Goal: Task Accomplishment & Management: Manage account settings

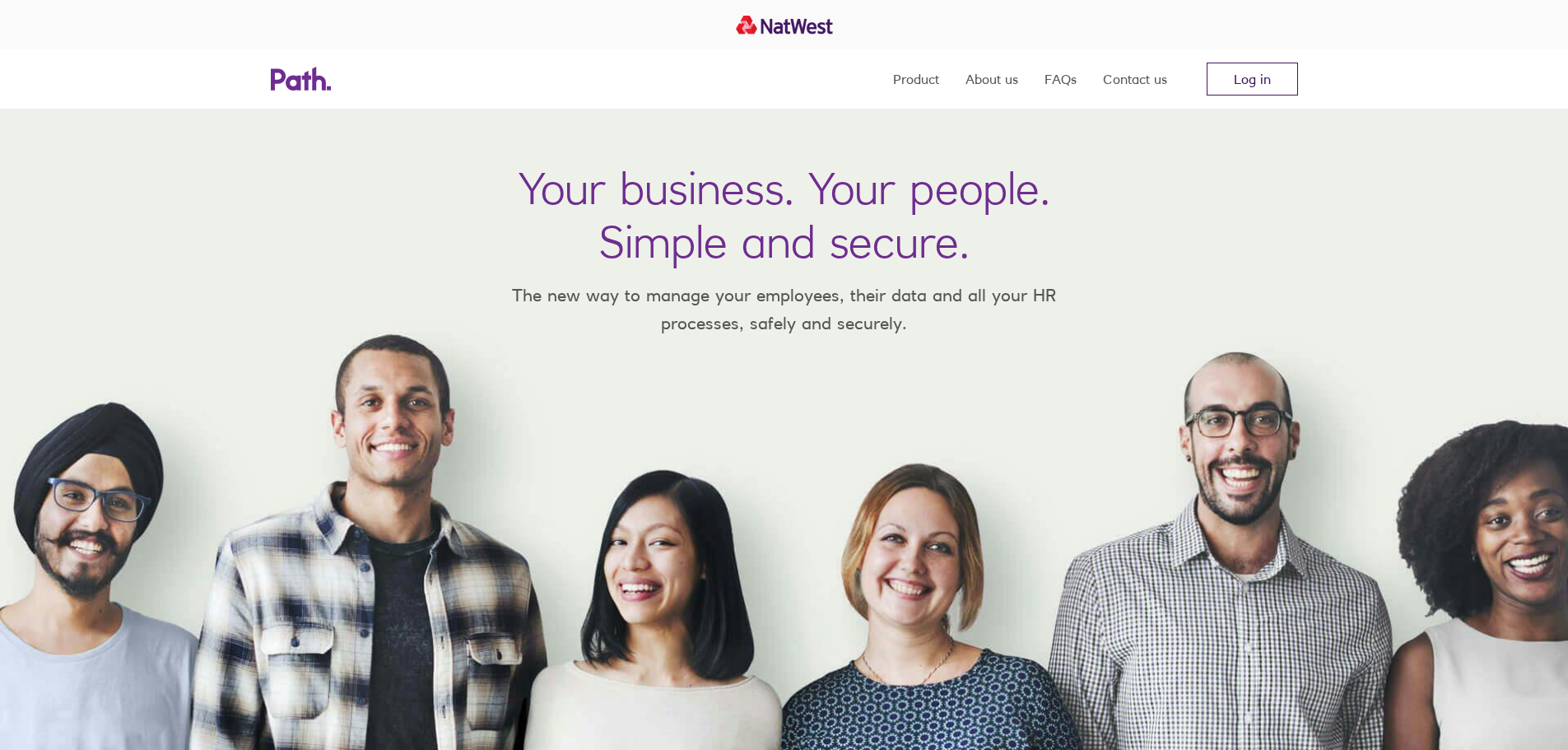
click at [1238, 79] on link "Log in" at bounding box center [1252, 79] width 91 height 33
click at [1249, 90] on link "Log in" at bounding box center [1252, 79] width 91 height 33
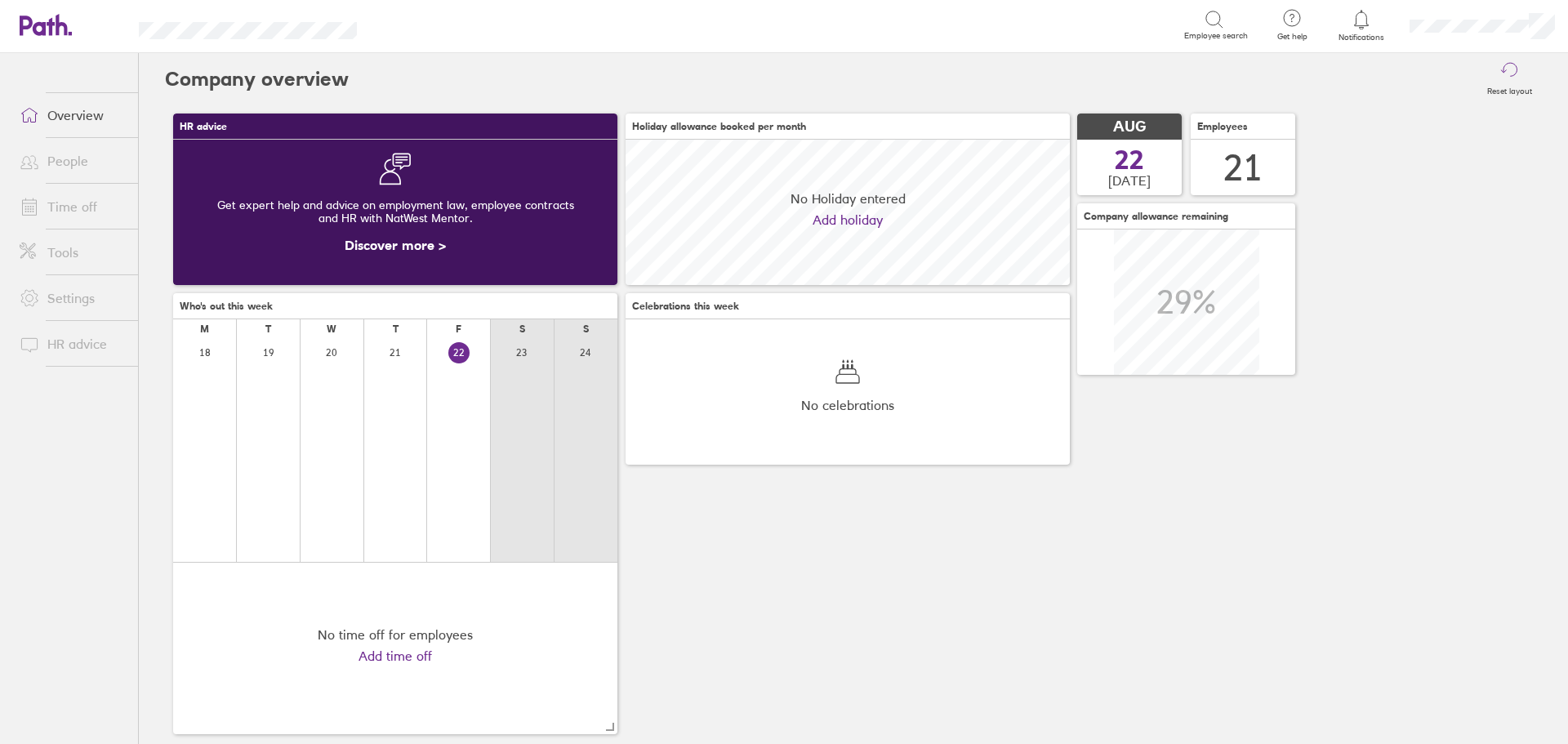
scroll to position [145, 445]
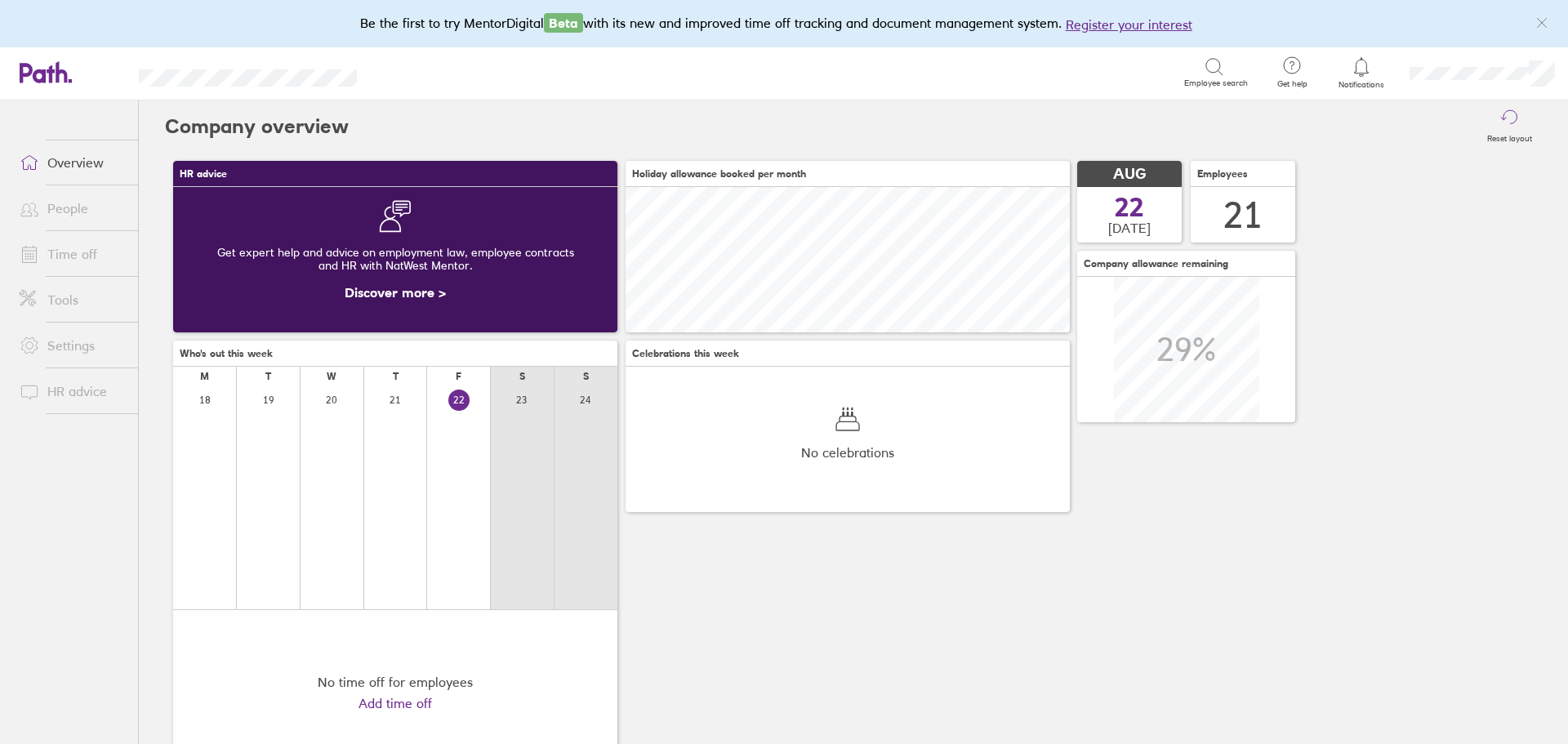
click at [47, 243] on link "Time off" at bounding box center [72, 253] width 131 height 33
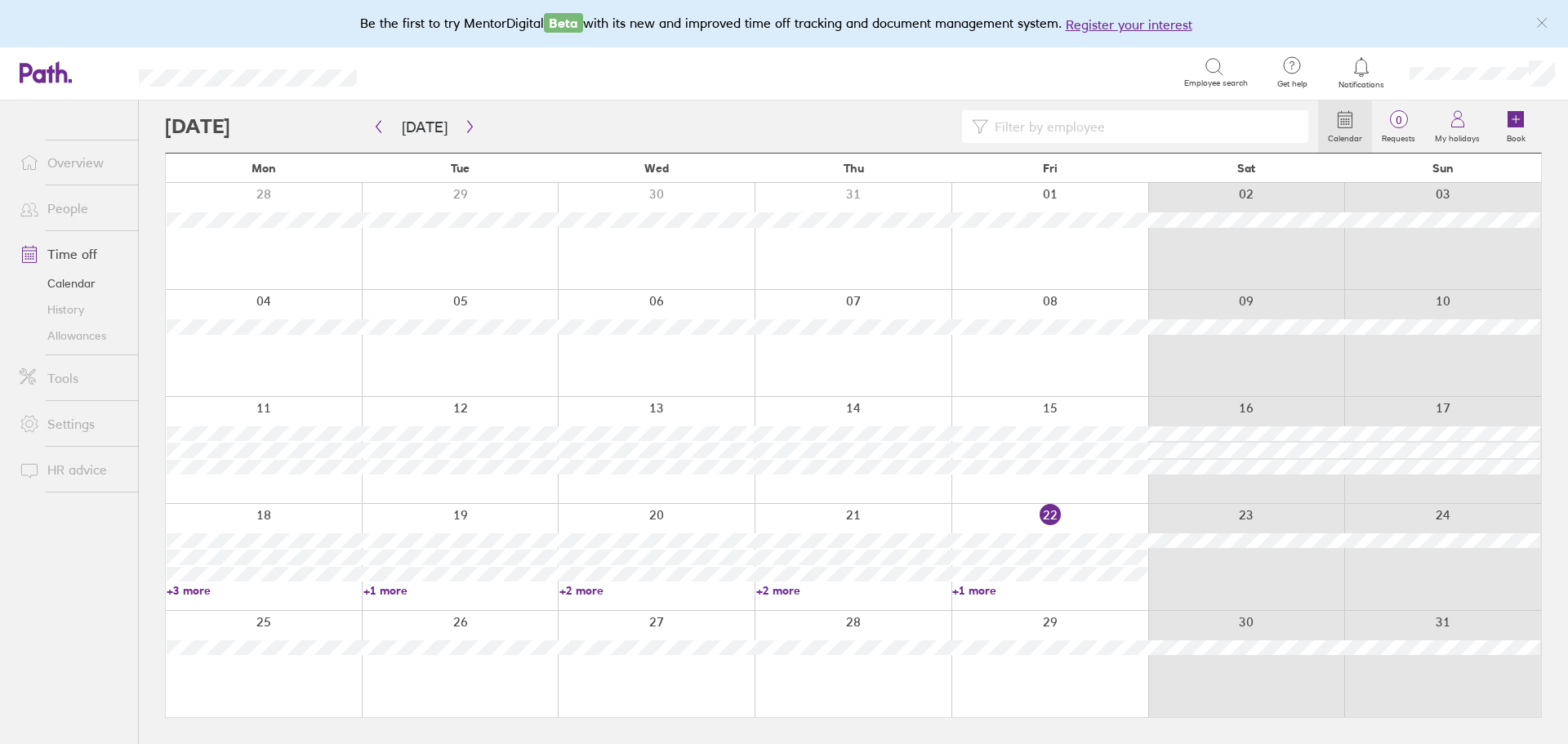
click at [579, 591] on link "+2 more" at bounding box center [657, 591] width 195 height 15
click at [988, 591] on link "+1 more" at bounding box center [1050, 591] width 195 height 15
click at [977, 590] on link "+1 more" at bounding box center [1050, 591] width 195 height 15
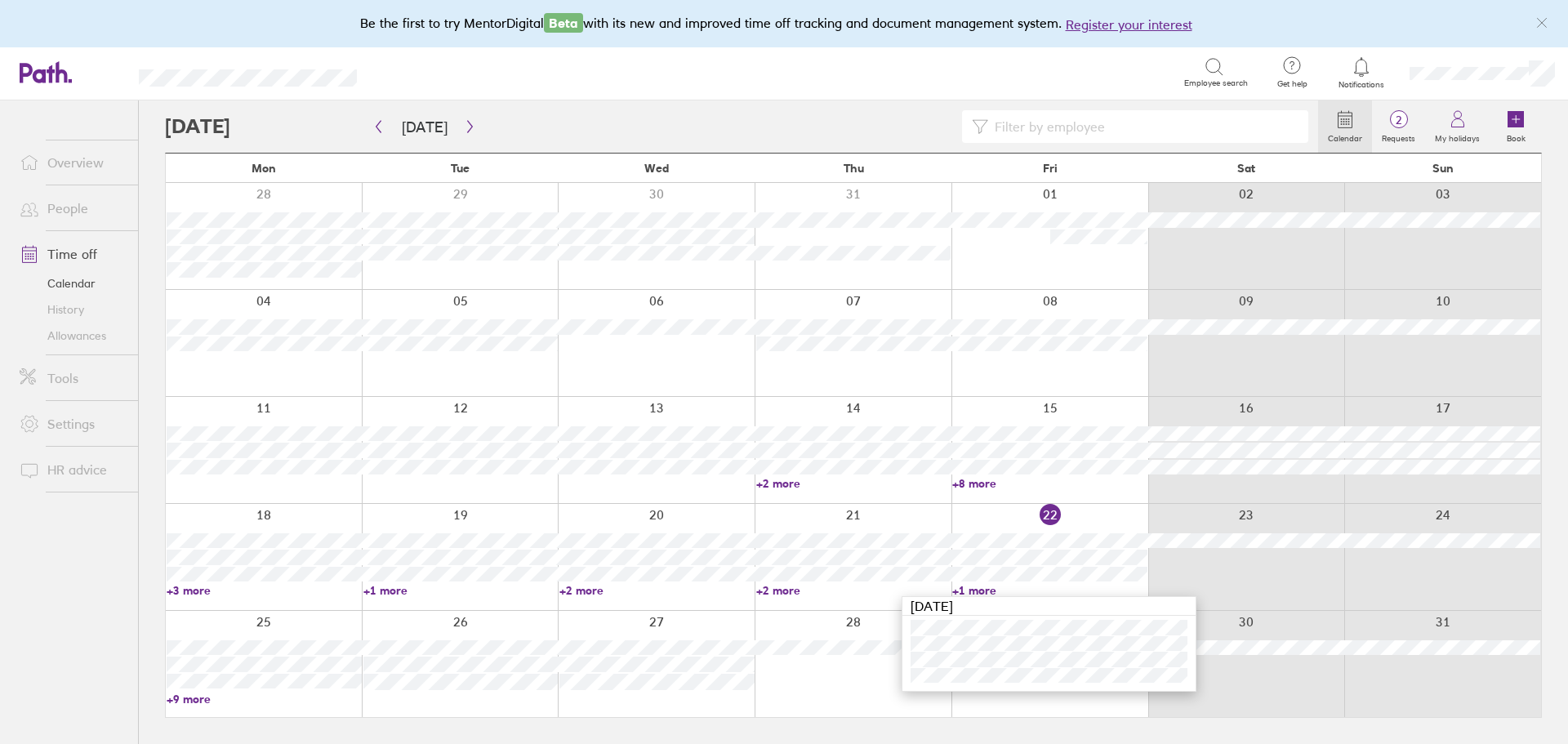
click at [791, 590] on link "+2 more" at bounding box center [854, 591] width 195 height 15
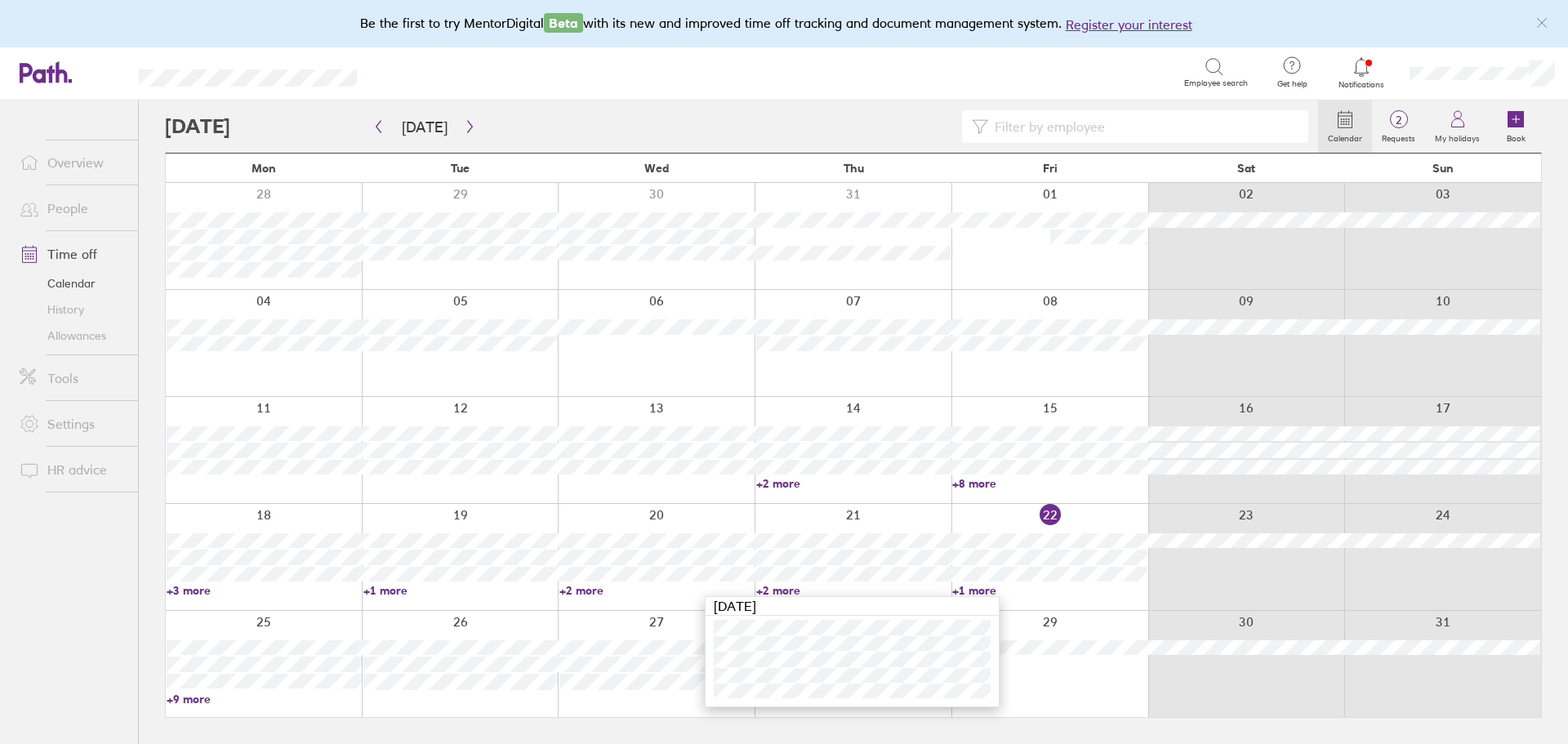
drag, startPoint x: 1058, startPoint y: 590, endPoint x: 967, endPoint y: 591, distance: 91.0
click at [1057, 590] on link "+1 more" at bounding box center [1050, 591] width 195 height 15
click at [973, 587] on link "+1 more" at bounding box center [1050, 591] width 195 height 15
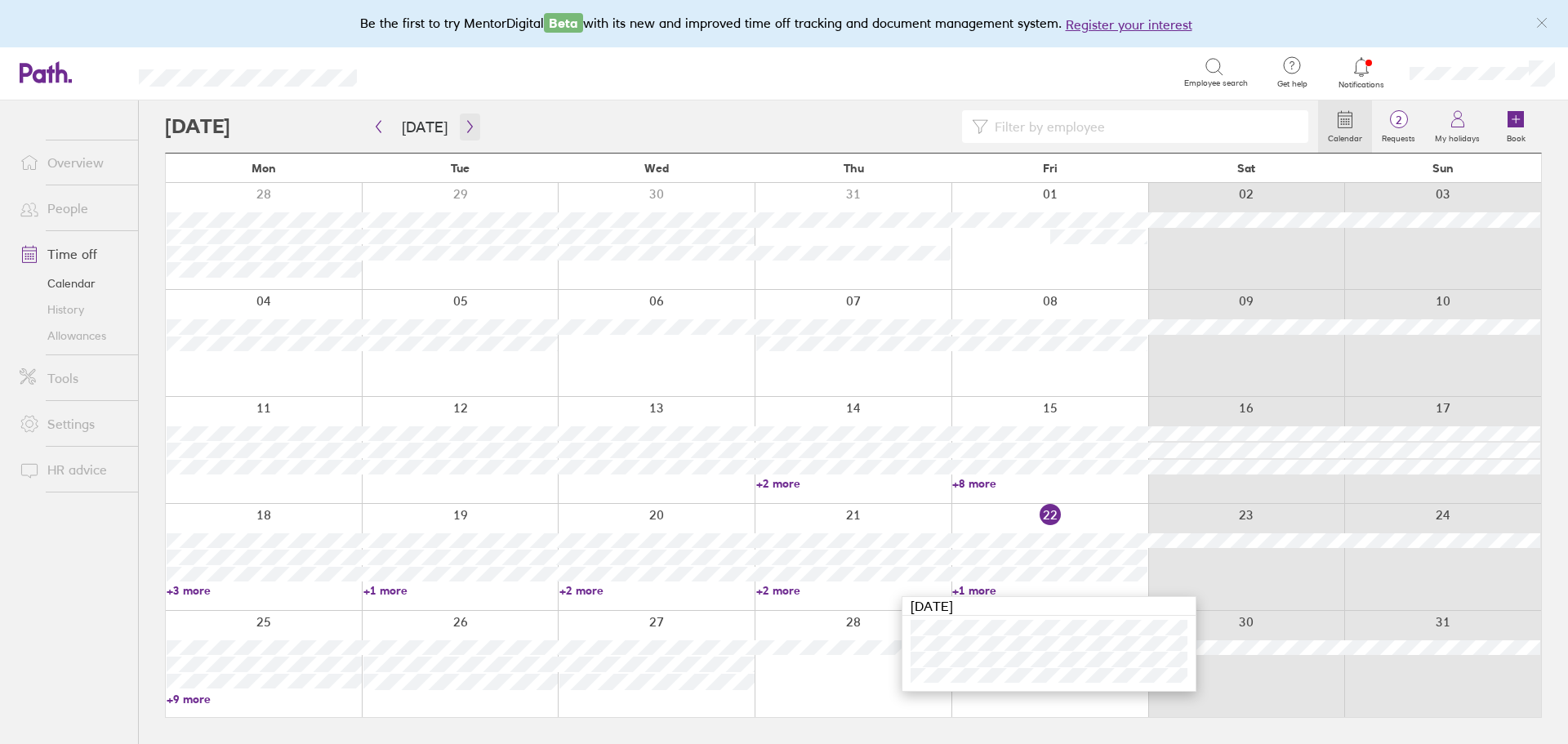
click at [464, 129] on icon "button" at bounding box center [470, 126] width 12 height 13
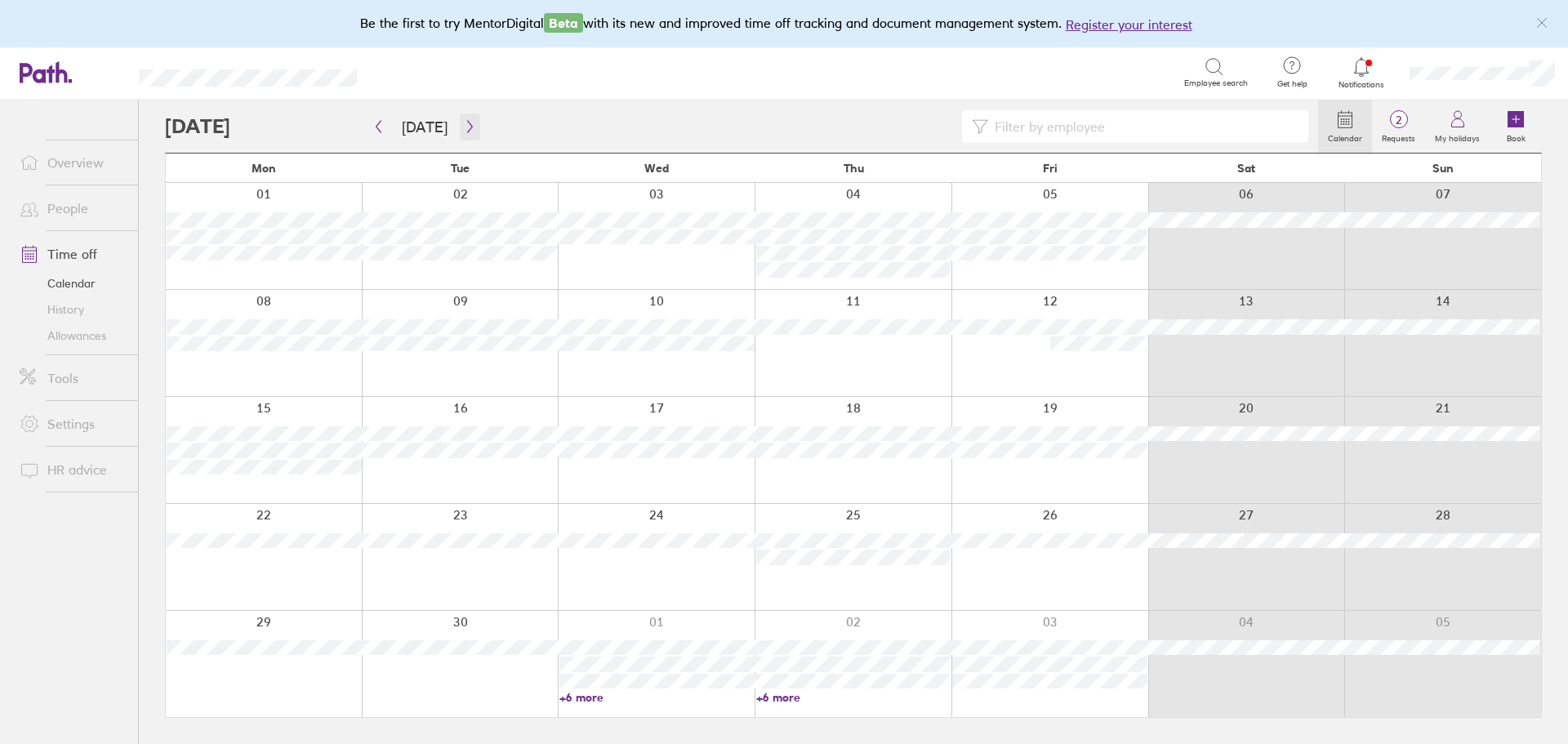
click at [464, 132] on icon "button" at bounding box center [470, 126] width 12 height 13
click at [378, 123] on icon "button" at bounding box center [378, 126] width 12 height 13
click at [424, 127] on button "Today" at bounding box center [424, 126] width 72 height 27
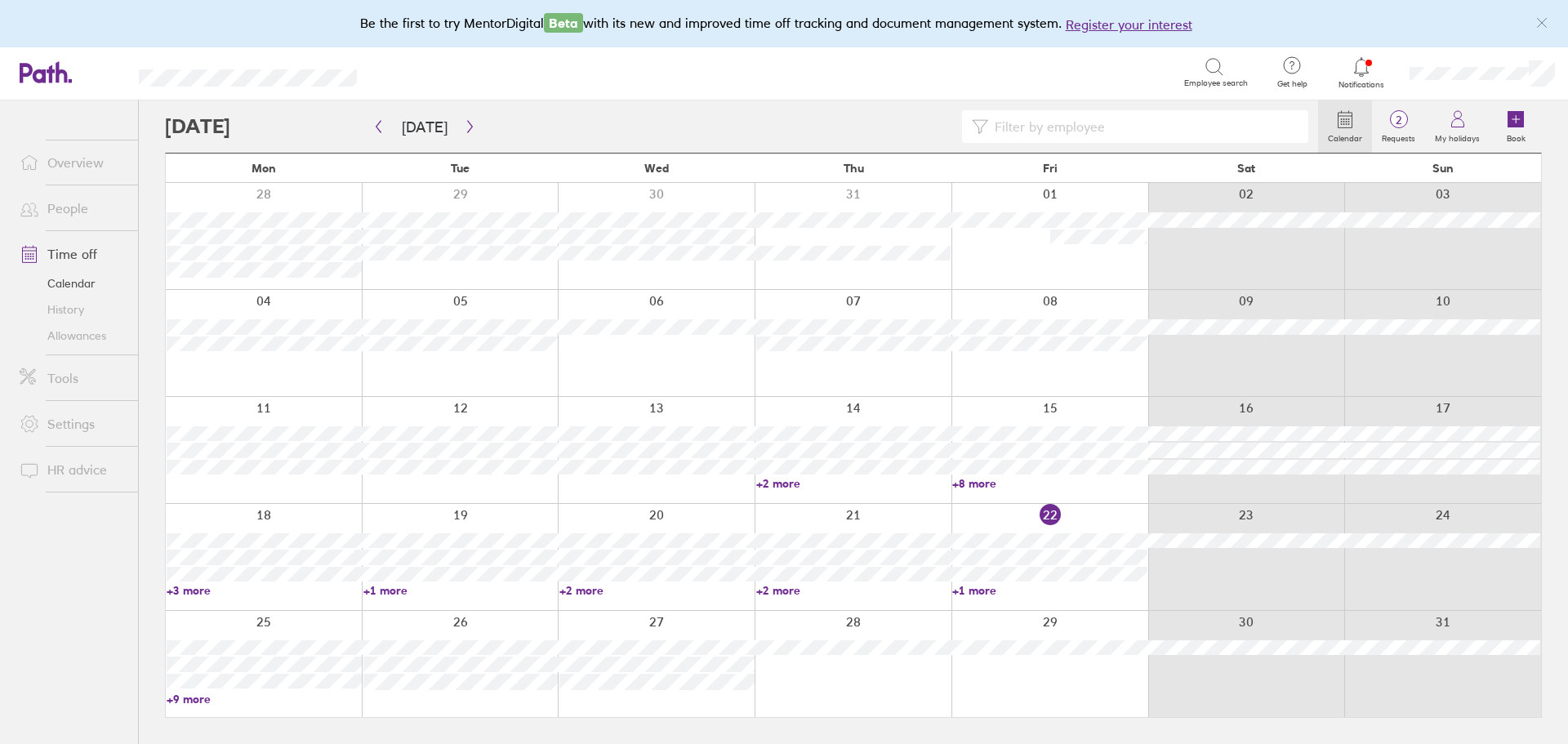
click at [1012, 525] on div at bounding box center [1051, 557] width 197 height 106
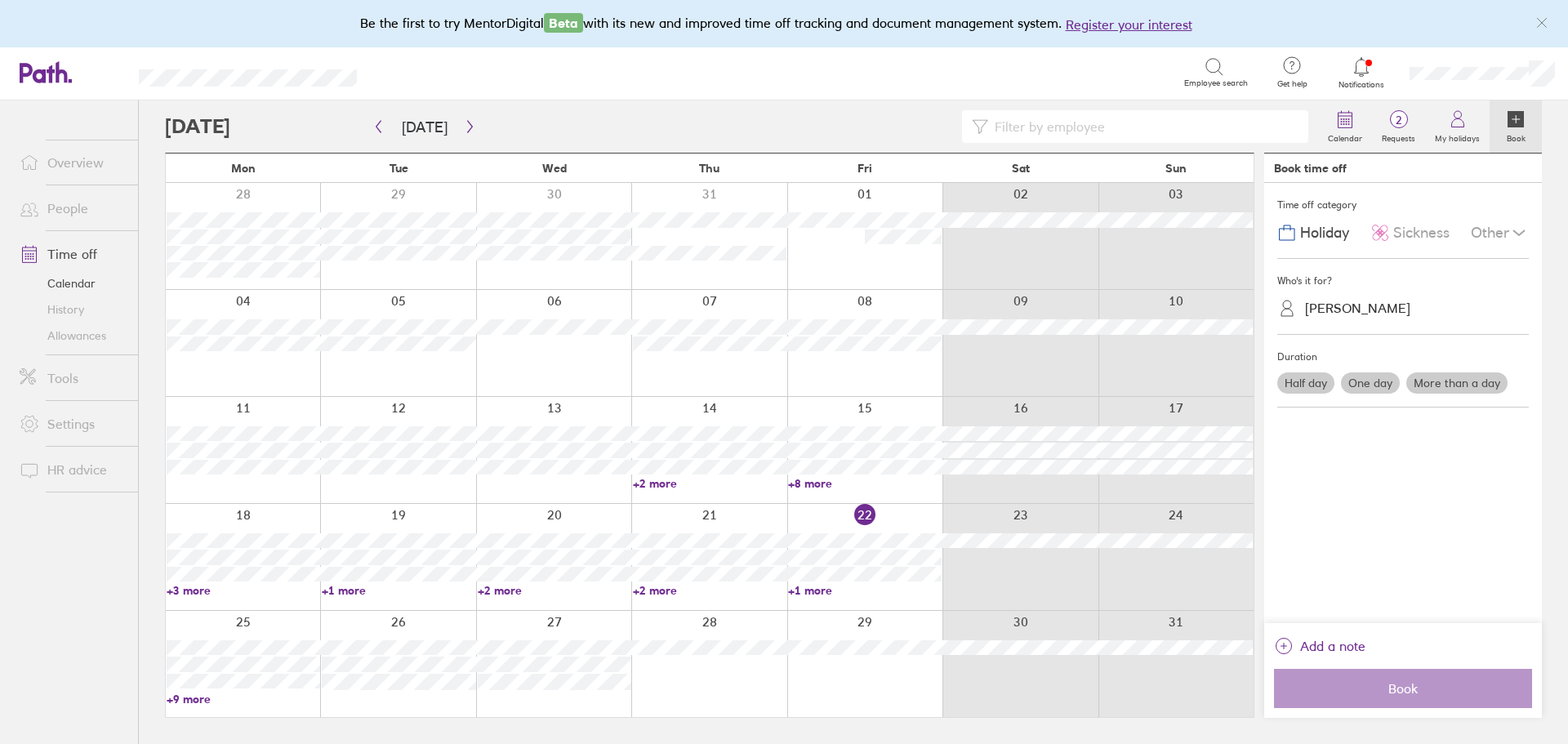
click at [1410, 231] on span "Sickness" at bounding box center [1422, 232] width 57 height 17
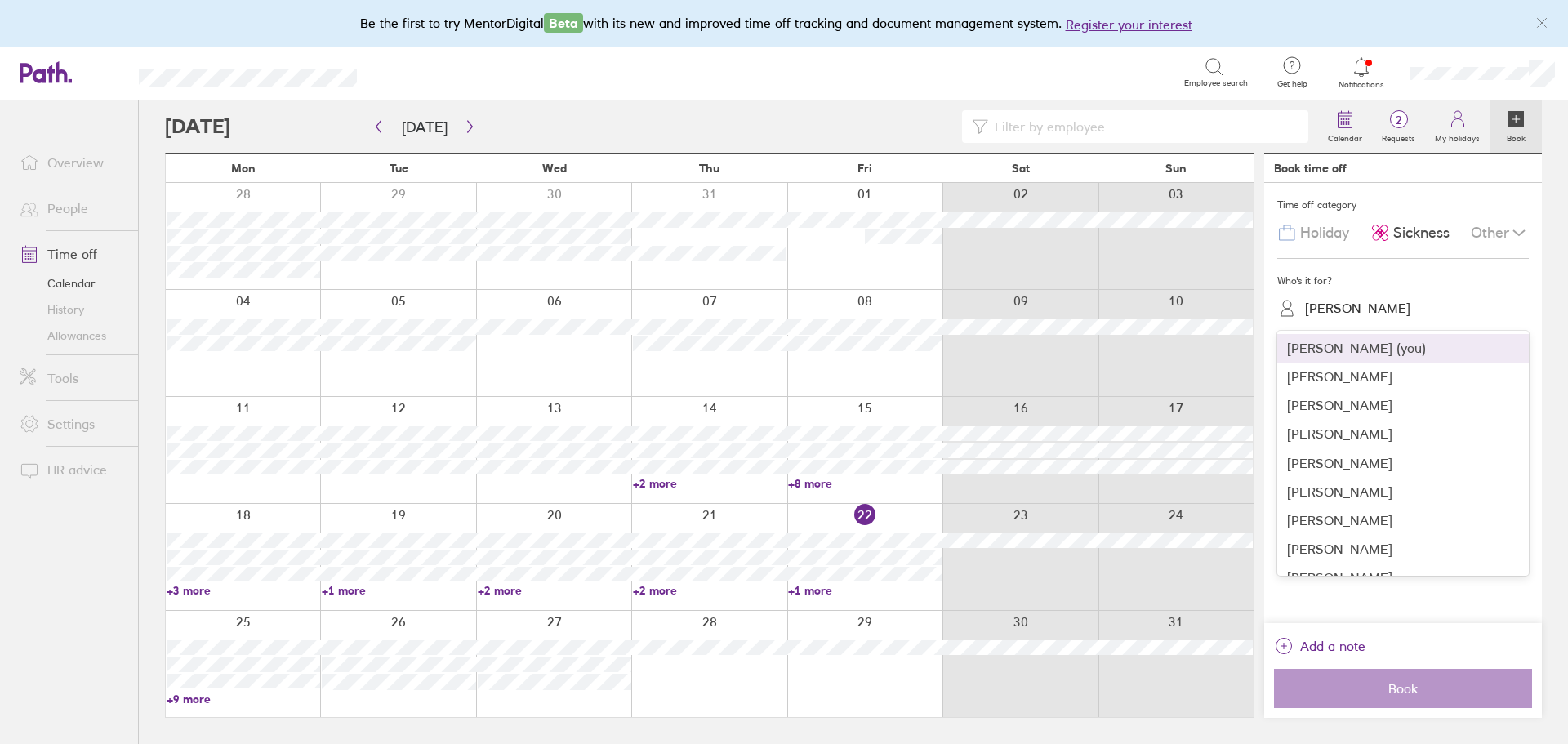
click at [1377, 311] on div "Melanie Comerford" at bounding box center [1358, 308] width 105 height 16
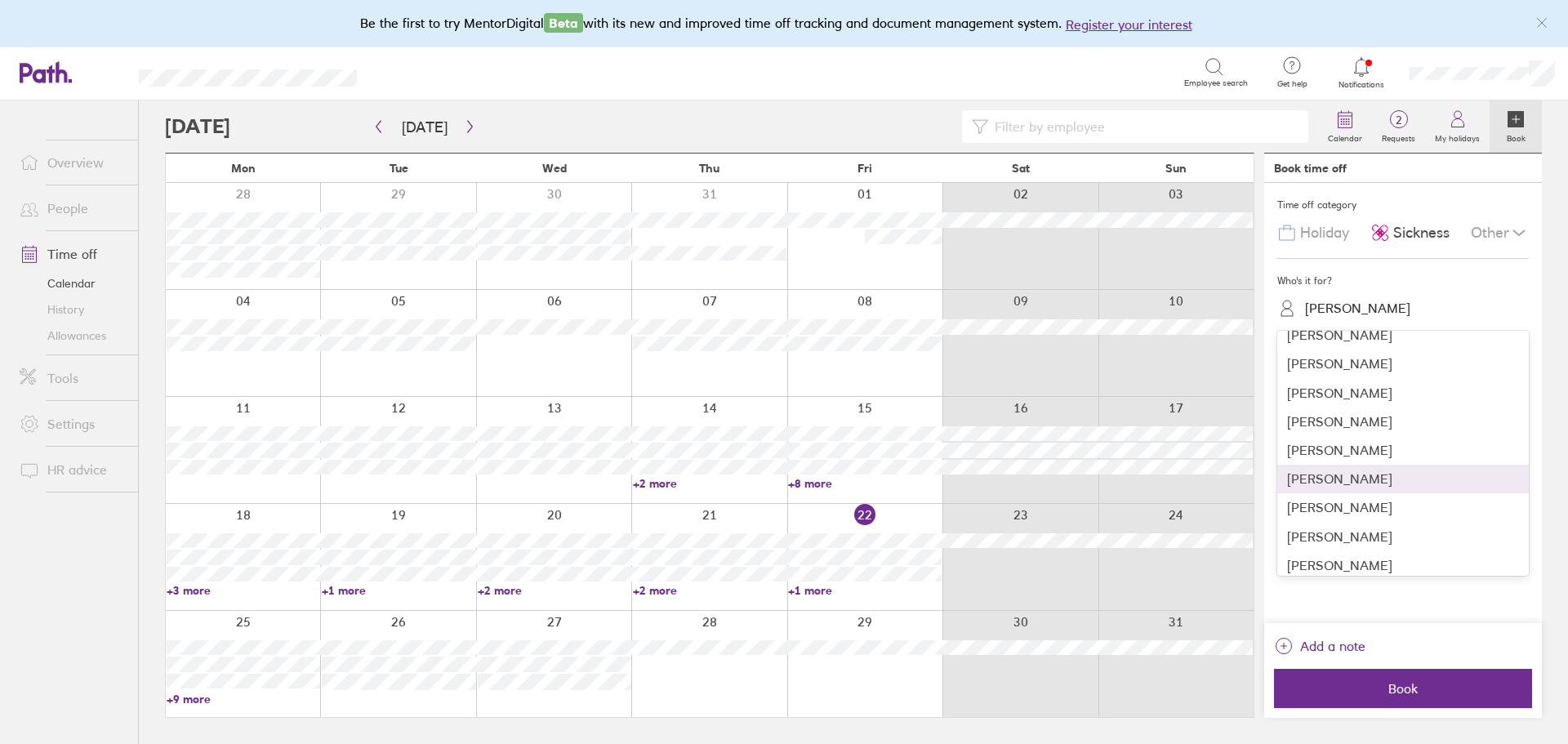
scroll to position [245, 0]
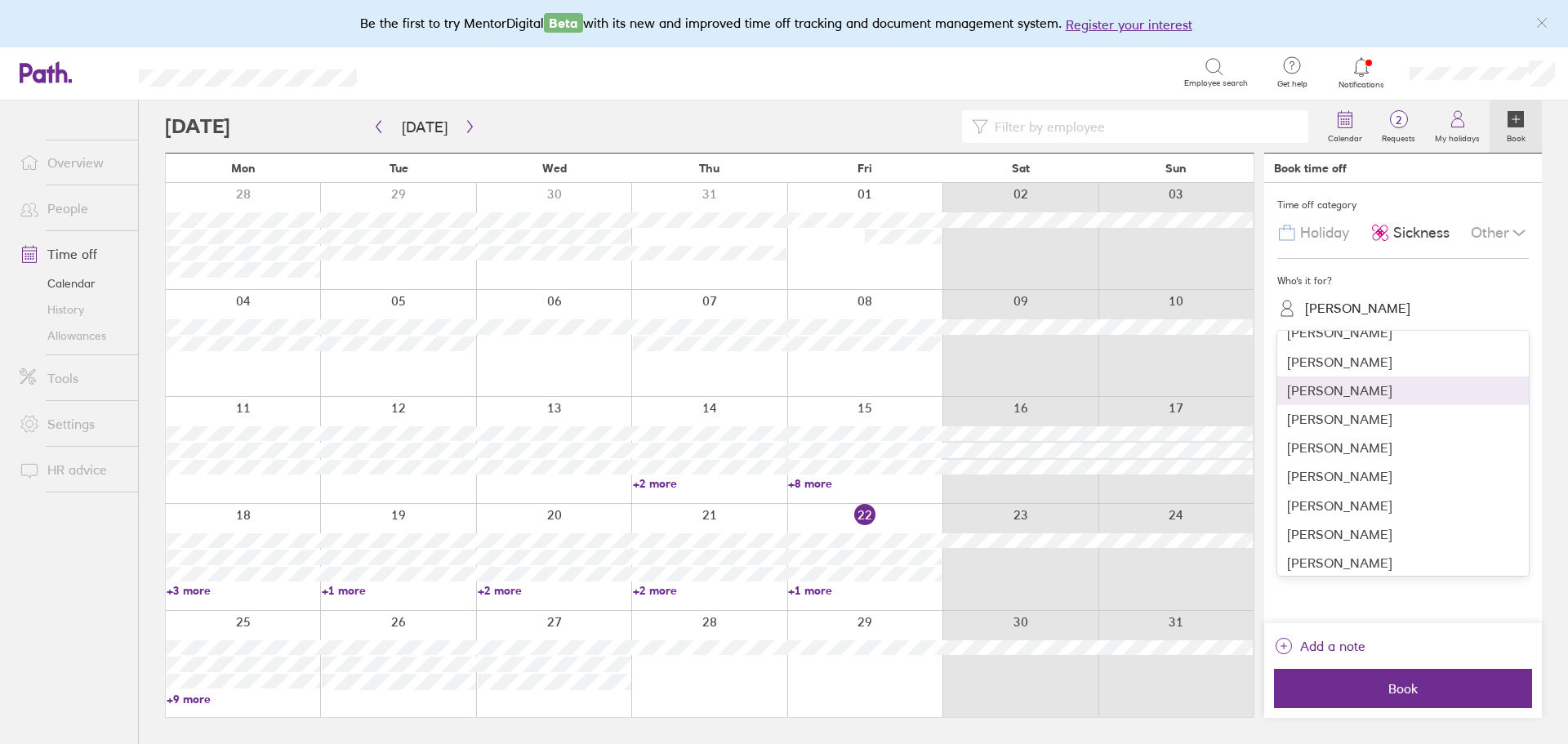
click at [1374, 398] on div "Joseph Narasisa" at bounding box center [1403, 391] width 251 height 29
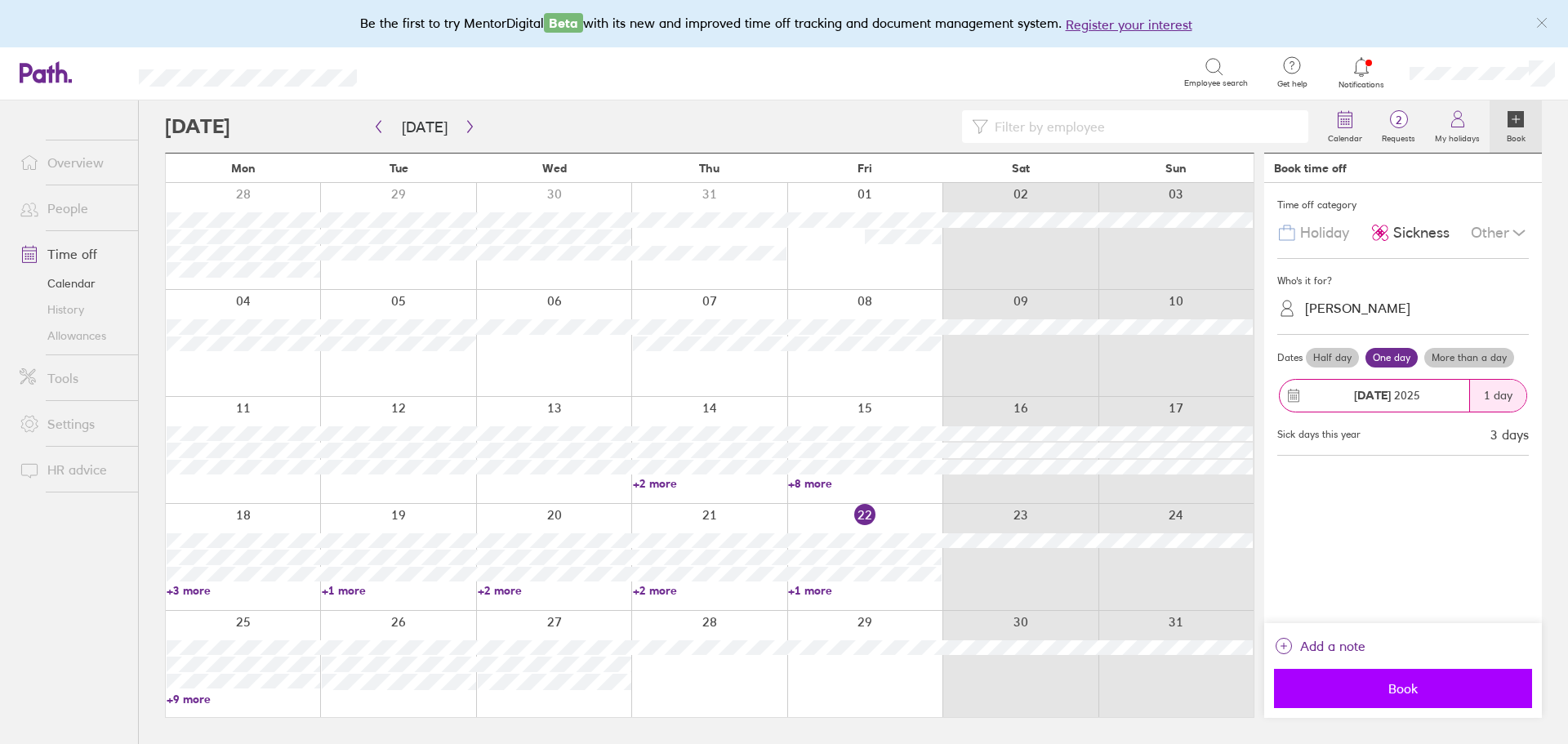
click at [1402, 685] on span "Book" at bounding box center [1403, 688] width 235 height 15
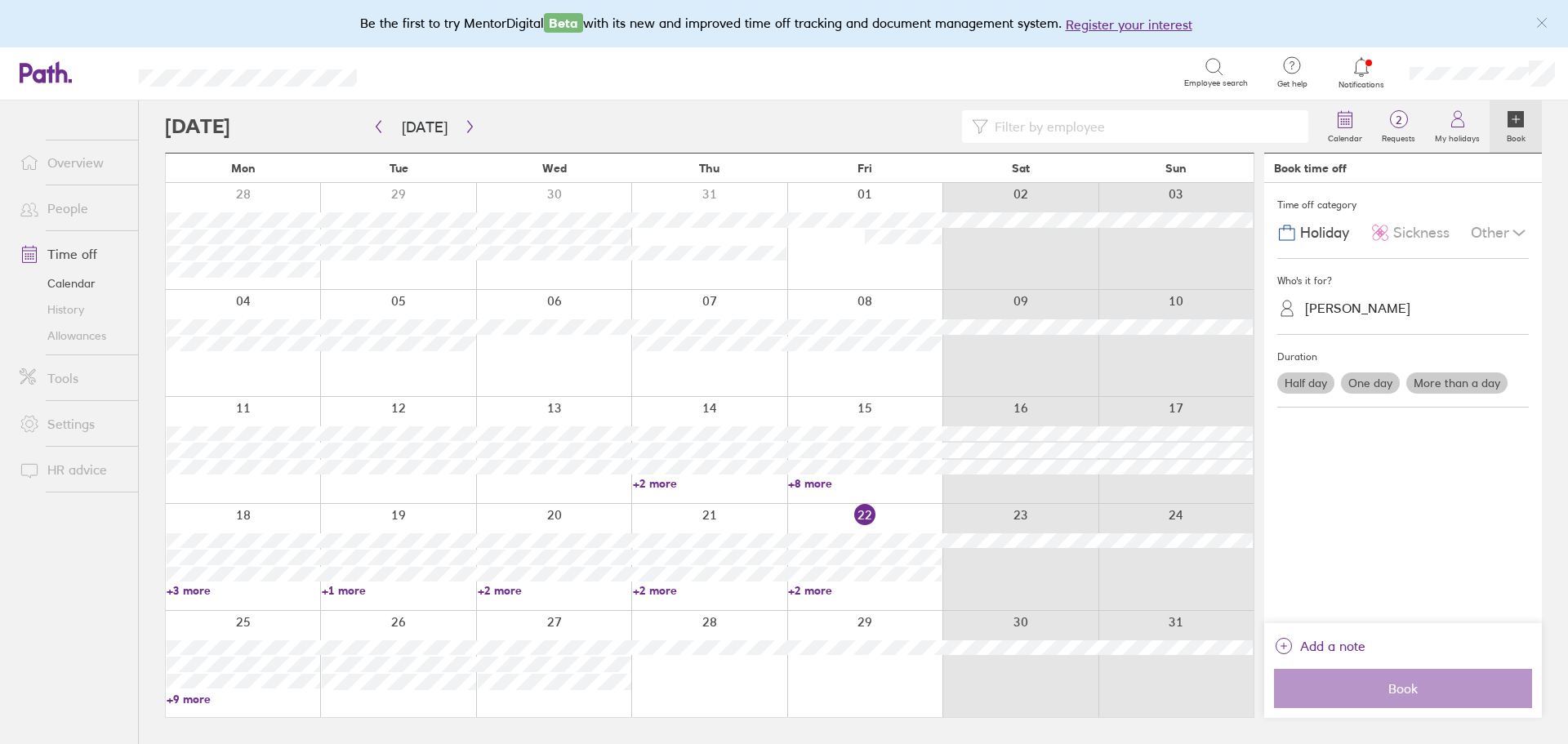
click at [81, 338] on link "Allowances" at bounding box center [72, 336] width 131 height 26
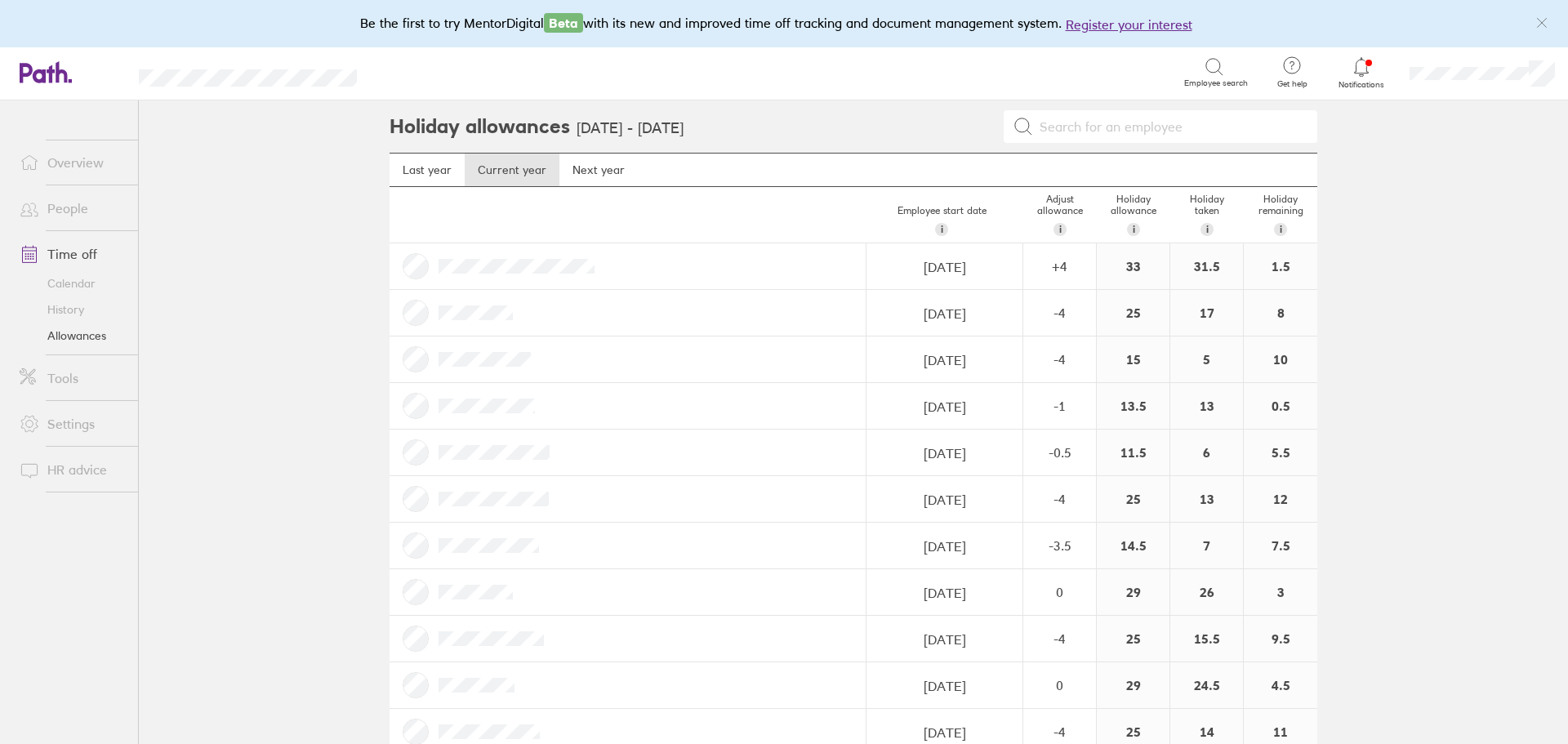
click at [79, 287] on link "Calendar" at bounding box center [72, 284] width 131 height 26
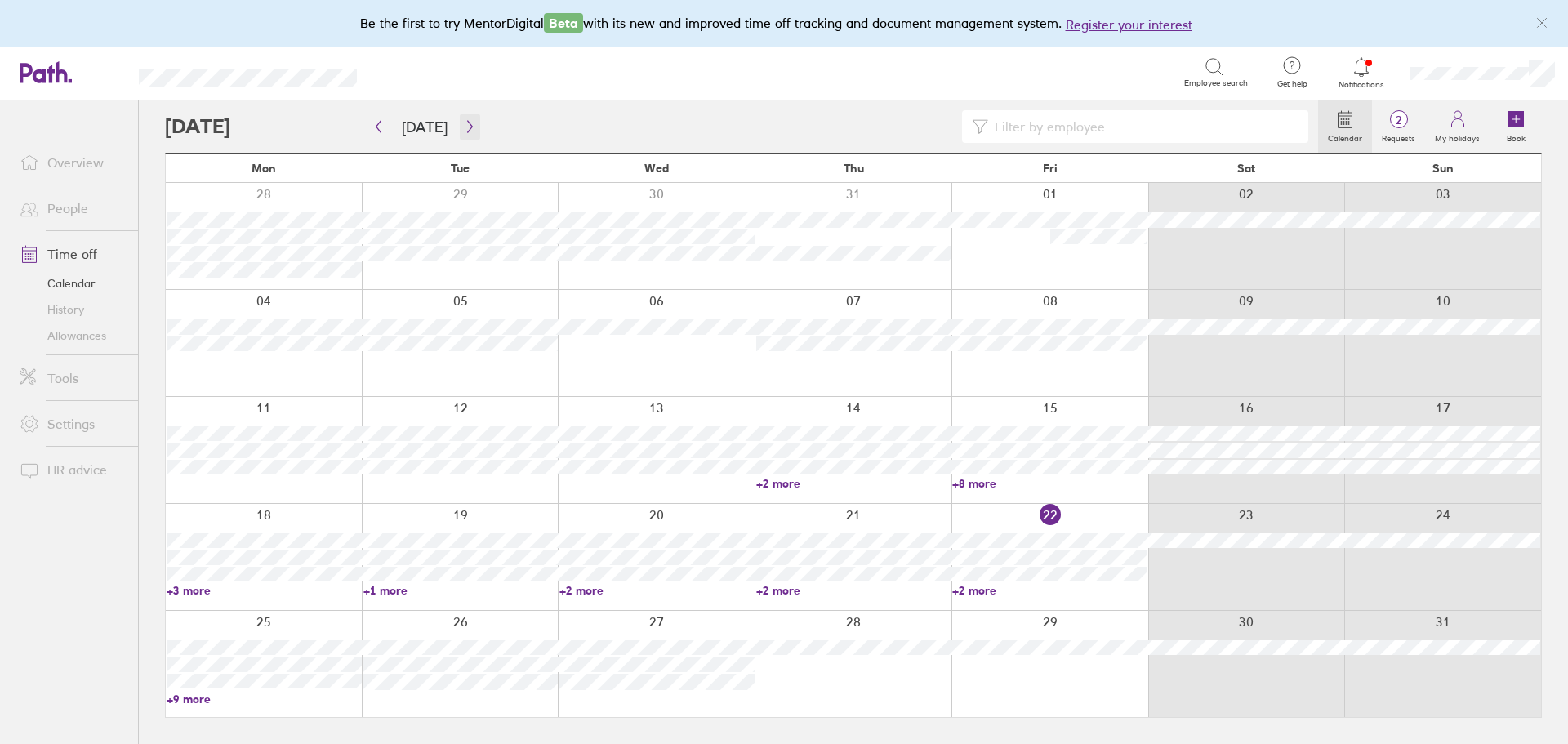
click at [471, 124] on button "button" at bounding box center [470, 126] width 20 height 27
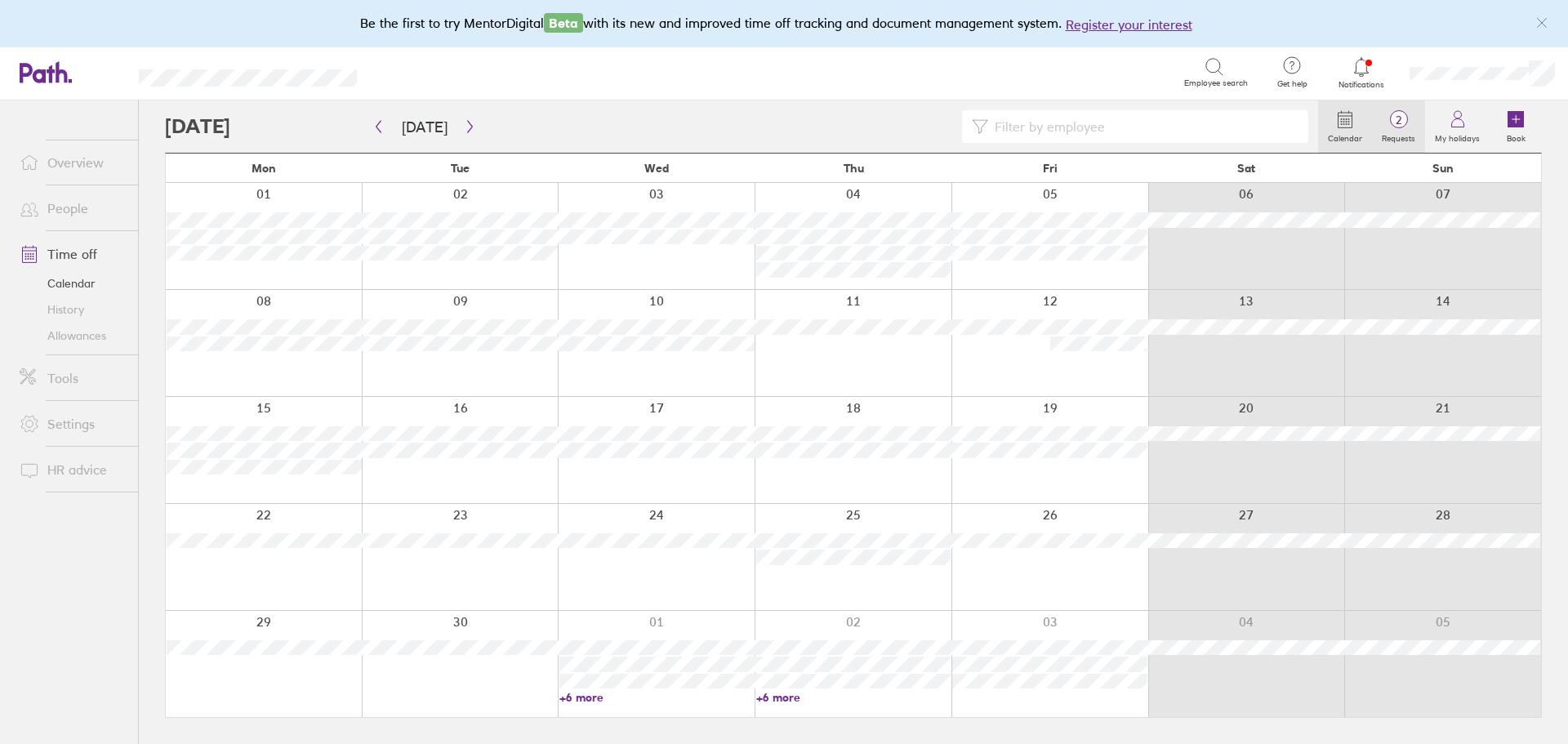
click at [1389, 130] on label "Requests" at bounding box center [1399, 137] width 53 height 15
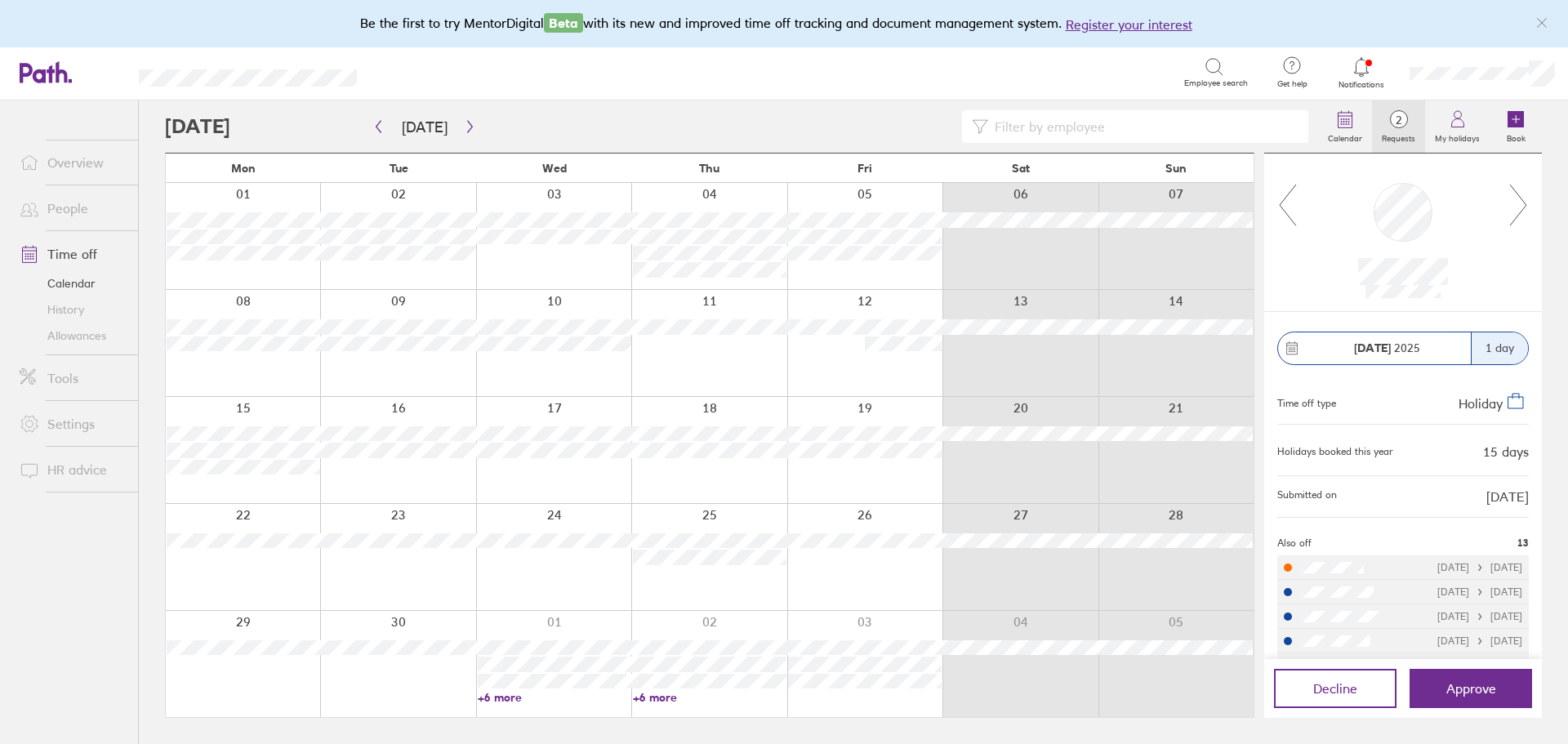
click at [76, 334] on link "Allowances" at bounding box center [72, 336] width 131 height 26
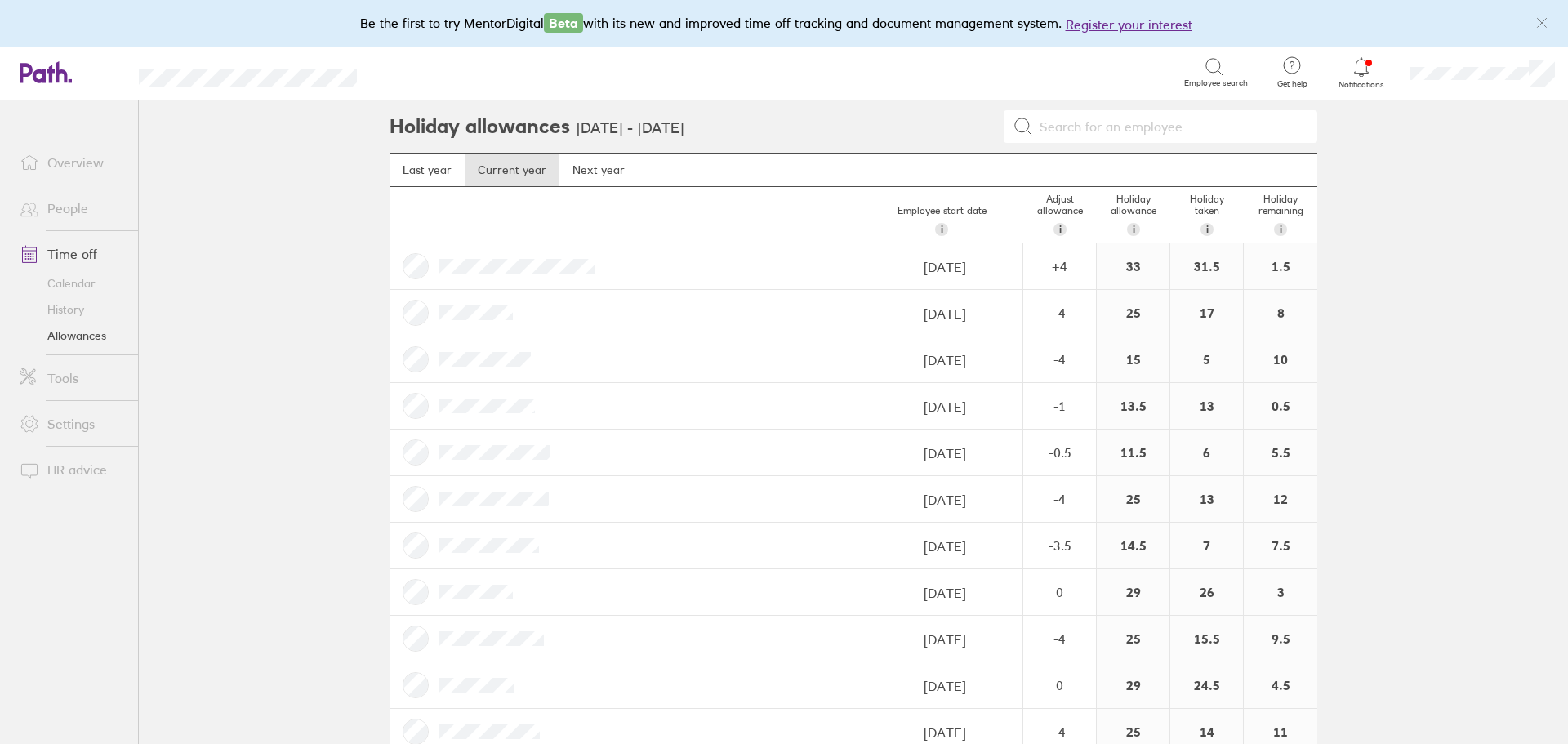
click at [81, 287] on link "Calendar" at bounding box center [72, 284] width 131 height 26
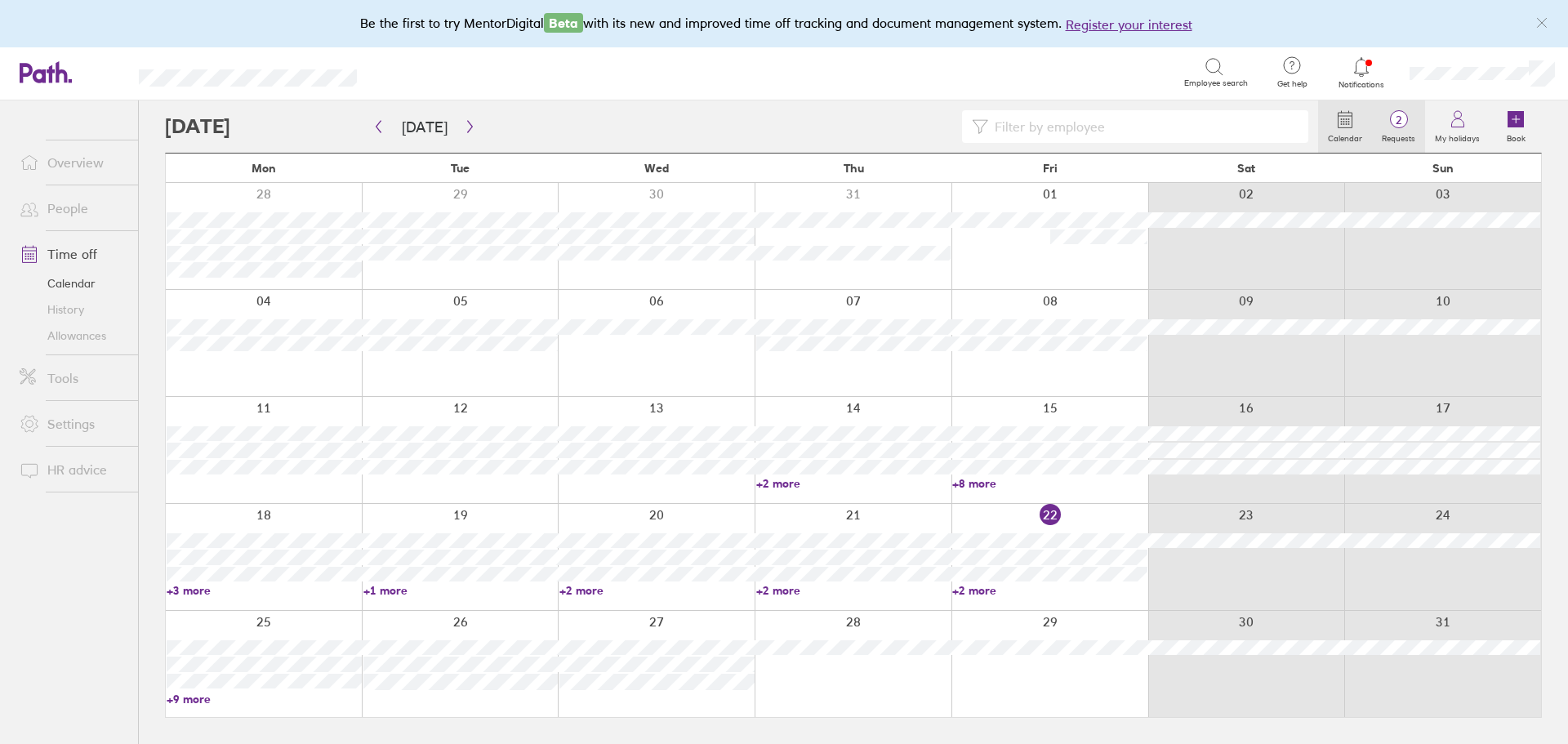
click at [1407, 122] on span "2" at bounding box center [1399, 120] width 53 height 13
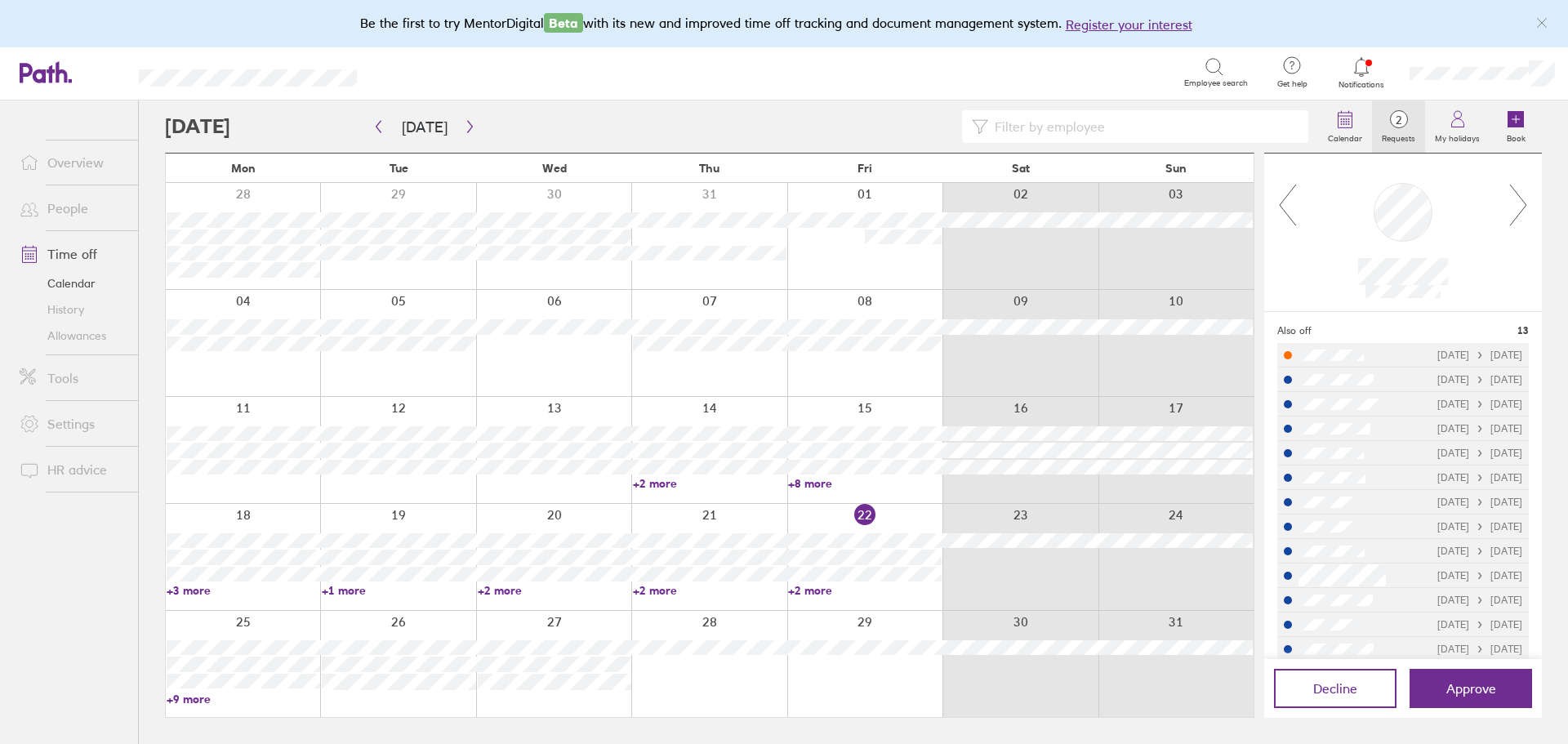
scroll to position [228, 0]
click at [1495, 689] on span "Approve" at bounding box center [1472, 688] width 50 height 15
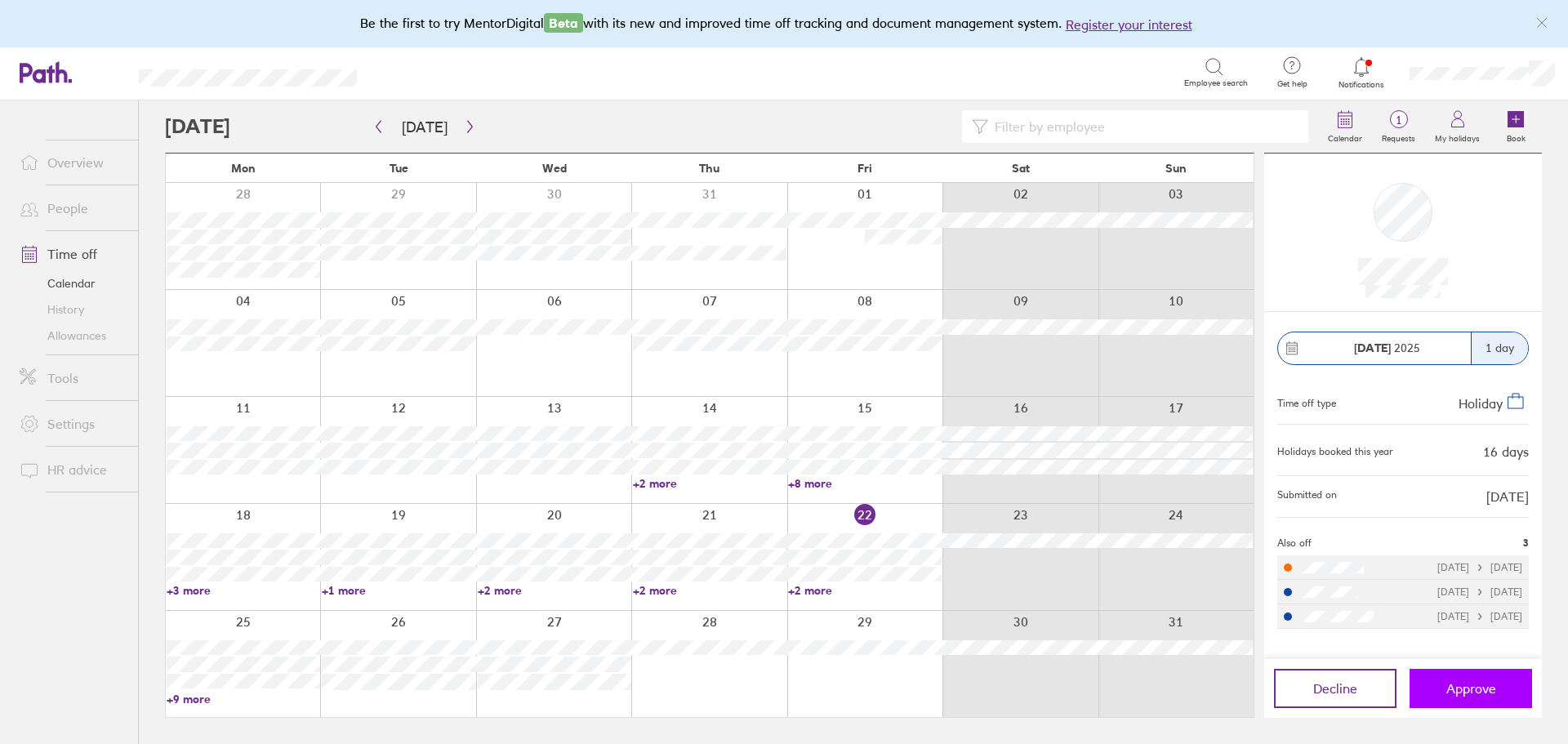
click at [1495, 687] on span "Approve" at bounding box center [1472, 688] width 50 height 15
click at [1473, 690] on span "Approve" at bounding box center [1472, 688] width 50 height 15
